Goal: Task Accomplishment & Management: Complete application form

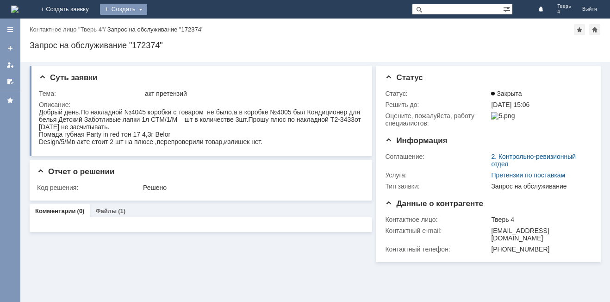
click at [147, 12] on div "Создать" at bounding box center [123, 9] width 47 height 11
click at [172, 25] on link "Заявка" at bounding box center [137, 27] width 70 height 11
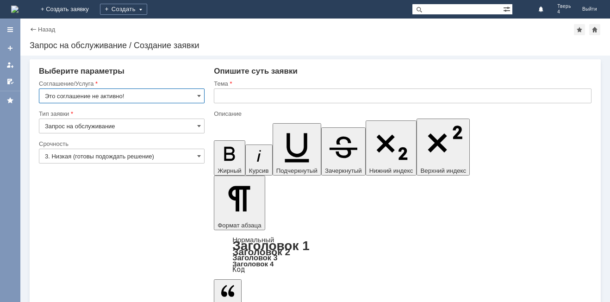
click at [184, 93] on input "Это соглашение не активно!" at bounding box center [122, 95] width 166 height 15
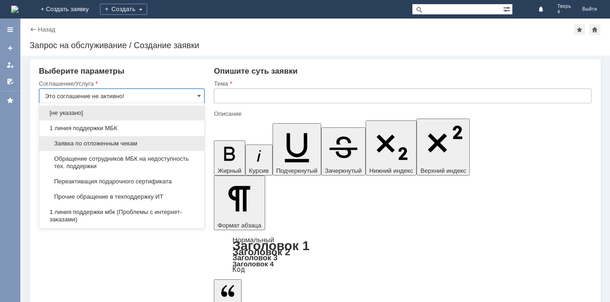
click at [116, 140] on span "Заявка по отложенным чекам" at bounding box center [122, 143] width 154 height 7
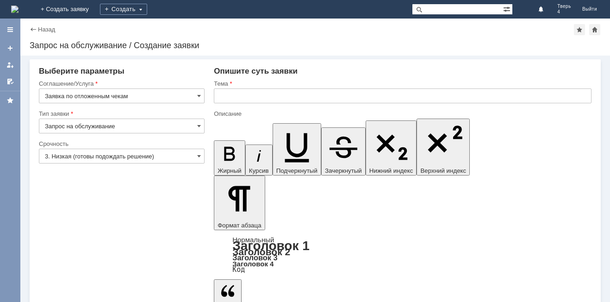
type input "Заявка по отложенным чекам"
click at [232, 96] on input "text" at bounding box center [403, 95] width 378 height 15
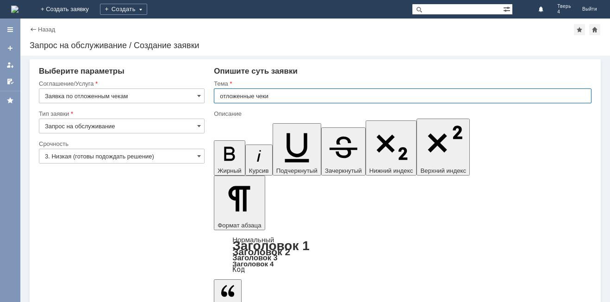
type input "отложенные чеки"
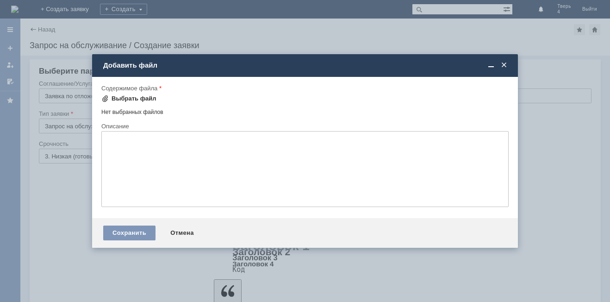
click at [138, 98] on div "Выбрать файл" at bounding box center [134, 98] width 45 height 7
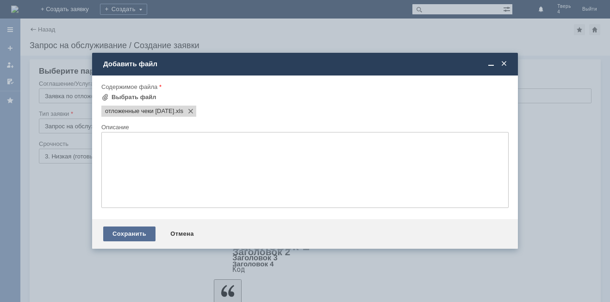
click at [136, 229] on div "Сохранить" at bounding box center [129, 233] width 52 height 15
